Goal: Navigation & Orientation: Find specific page/section

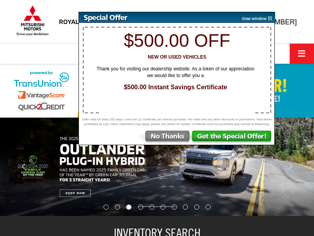
select select "Mitsubishi"
